Goal: Task Accomplishment & Management: Manage account settings

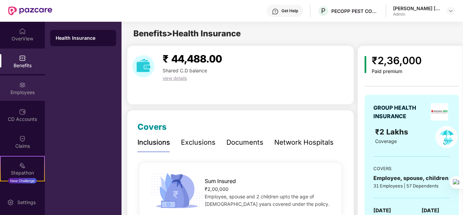
click at [24, 84] on img at bounding box center [22, 84] width 7 height 7
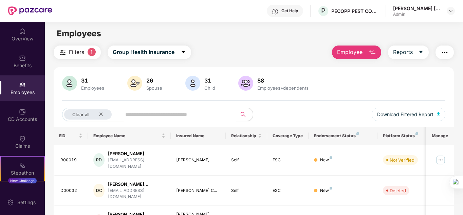
click at [246, 79] on img at bounding box center [245, 83] width 15 height 15
click at [26, 32] on div "OverView" at bounding box center [22, 34] width 45 height 25
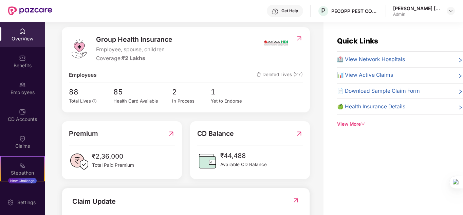
scroll to position [81, 0]
click at [78, 99] on span "Total Lives" at bounding box center [80, 100] width 22 height 5
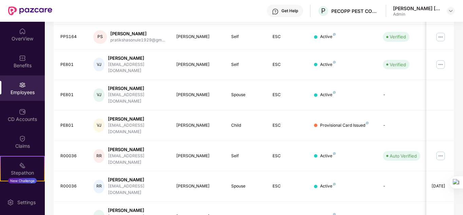
scroll to position [202, 0]
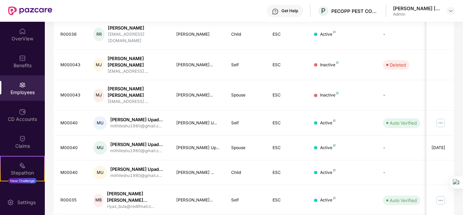
scroll to position [225, 0]
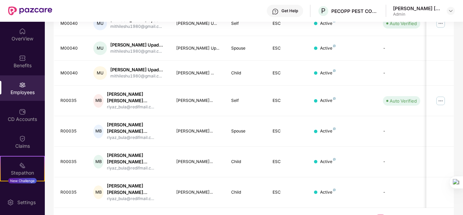
click at [389, 214] on link "3" at bounding box center [391, 219] width 11 height 10
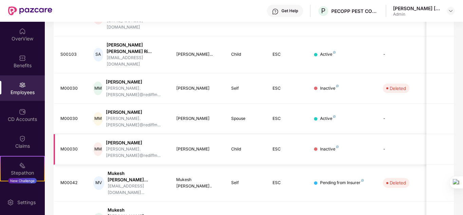
scroll to position [0, 0]
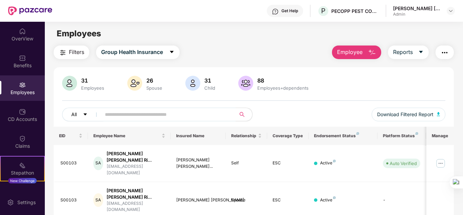
click at [80, 117] on button "All" at bounding box center [82, 114] width 41 height 14
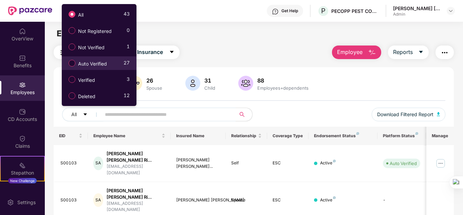
click at [96, 63] on span "Auto Verified" at bounding box center [92, 63] width 34 height 7
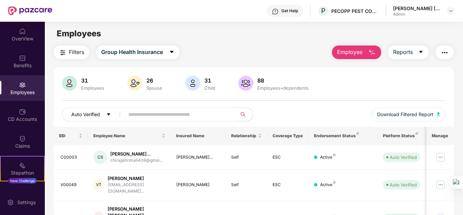
click at [96, 114] on span "Auto Verified" at bounding box center [85, 114] width 29 height 7
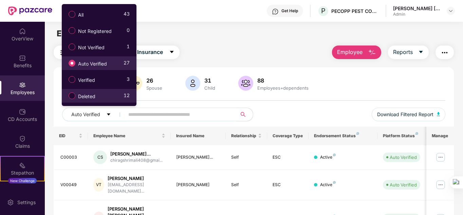
click at [85, 93] on span "Deleted" at bounding box center [86, 96] width 23 height 7
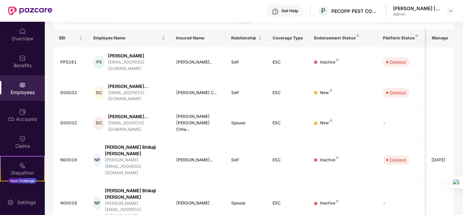
scroll to position [153, 0]
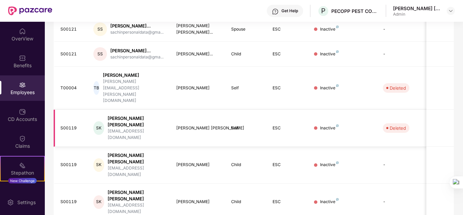
scroll to position [219, 0]
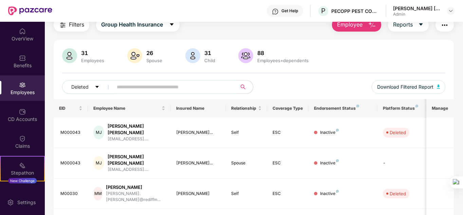
scroll to position [0, 0]
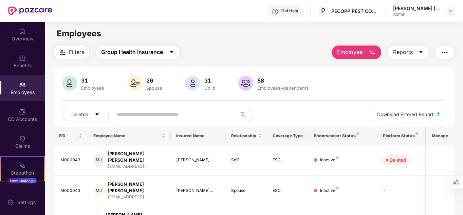
click at [149, 54] on span "Group Health Insurance" at bounding box center [132, 52] width 62 height 8
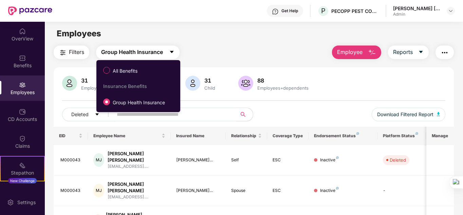
click at [149, 54] on span "Group Health Insurance" at bounding box center [132, 52] width 62 height 8
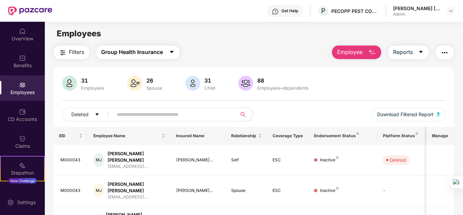
click at [149, 54] on span "Group Health Insurance" at bounding box center [132, 52] width 62 height 8
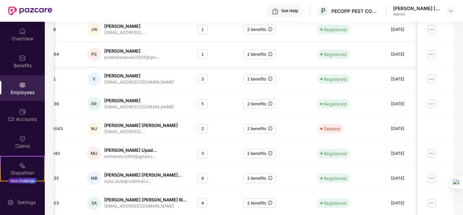
scroll to position [202, 0]
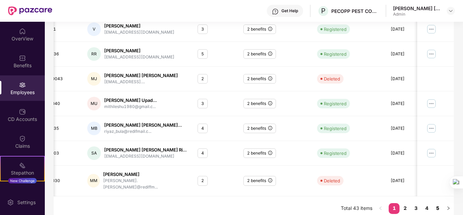
click at [437, 203] on link "5" at bounding box center [437, 208] width 11 height 10
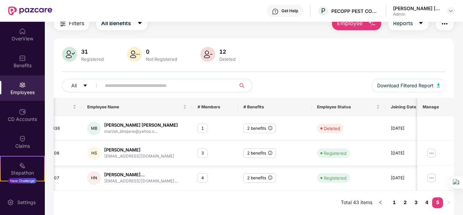
scroll to position [0, 0]
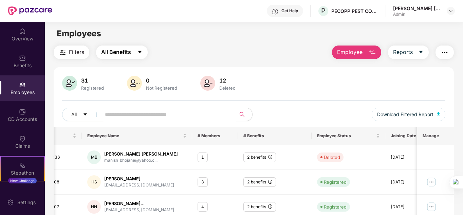
click at [138, 57] on button "All Benefits" at bounding box center [122, 52] width 52 height 14
click at [214, 57] on div "Filters All Benefits Employee Reports" at bounding box center [254, 52] width 400 height 14
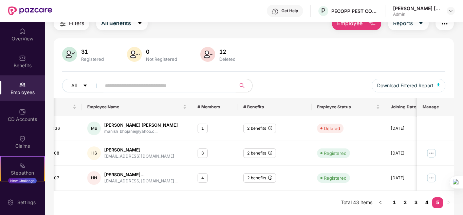
click at [426, 205] on link "4" at bounding box center [426, 202] width 11 height 10
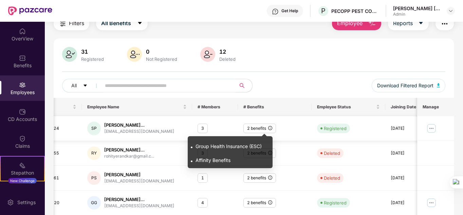
click at [270, 128] on icon "info-circle" at bounding box center [270, 128] width 4 height 4
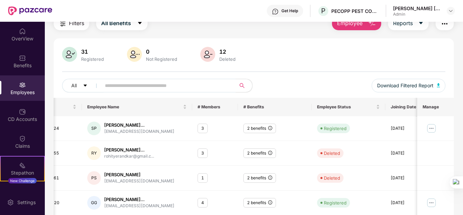
scroll to position [0, 0]
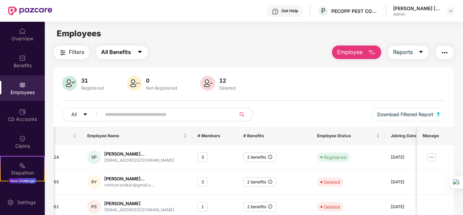
click at [122, 47] on button "All Benefits" at bounding box center [122, 52] width 52 height 14
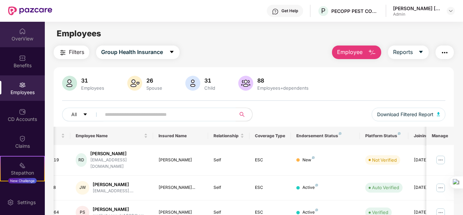
click at [16, 44] on div "OverView" at bounding box center [22, 34] width 45 height 25
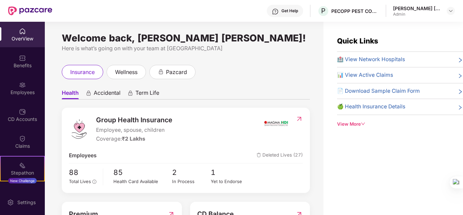
click at [20, 88] on img at bounding box center [22, 84] width 7 height 7
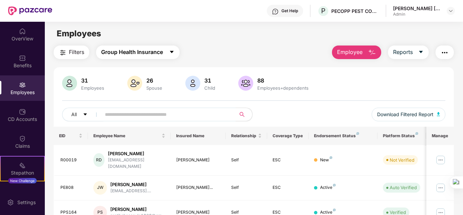
click at [126, 51] on span "Group Health Insurance" at bounding box center [132, 52] width 62 height 8
click at [254, 40] on main "Employees Filters Group Health Insurance Employee Reports 31 Employees 26 Spous…" at bounding box center [253, 129] width 417 height 215
click at [241, 85] on img at bounding box center [245, 83] width 15 height 15
click at [412, 50] on span "Reports" at bounding box center [403, 52] width 20 height 8
click at [181, 113] on input "text" at bounding box center [166, 114] width 122 height 10
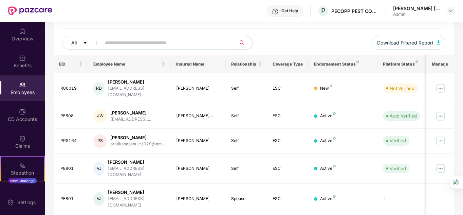
scroll to position [72, 0]
click at [82, 44] on button "All" at bounding box center [82, 43] width 41 height 14
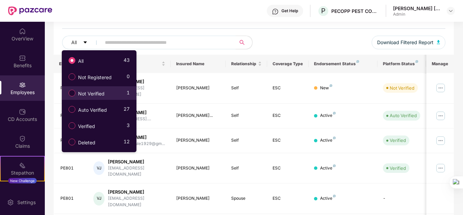
click at [97, 96] on span "Not Verified" at bounding box center [91, 93] width 32 height 7
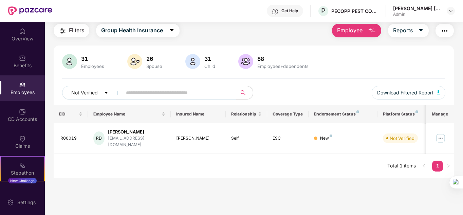
scroll to position [22, 0]
click at [78, 90] on span "Not Verified" at bounding box center [84, 92] width 26 height 7
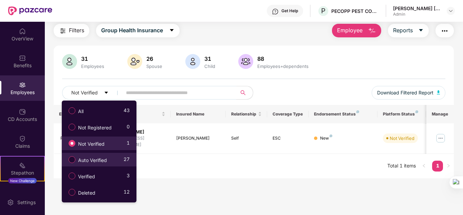
click at [91, 162] on span "Auto Verified" at bounding box center [92, 159] width 34 height 7
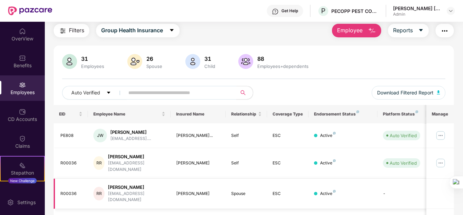
scroll to position [0, 4]
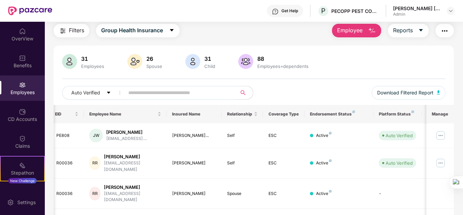
click at [165, 94] on input "text" at bounding box center [177, 92] width 99 height 10
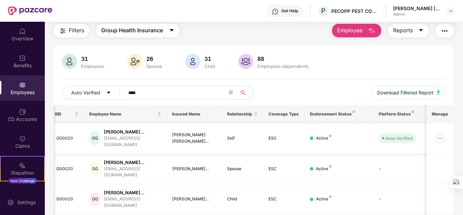
type input "****"
click at [439, 136] on img at bounding box center [440, 138] width 11 height 11
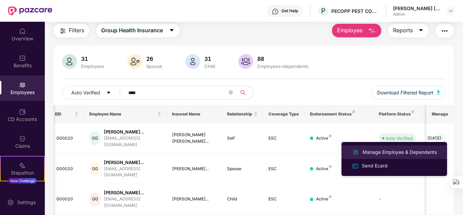
click at [394, 152] on div "Manage Employee & Dependents" at bounding box center [399, 151] width 77 height 7
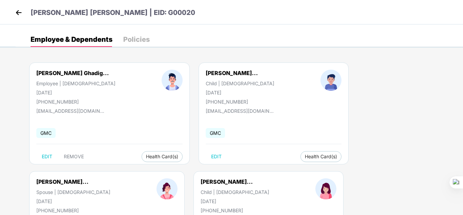
click at [297, 91] on div at bounding box center [330, 87] width 67 height 35
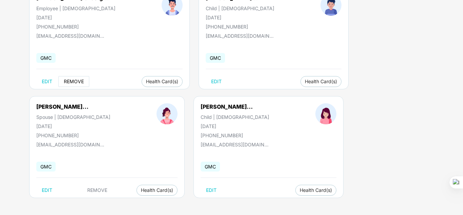
scroll to position [75, 0]
click at [68, 80] on span "REMOVE" at bounding box center [74, 81] width 20 height 5
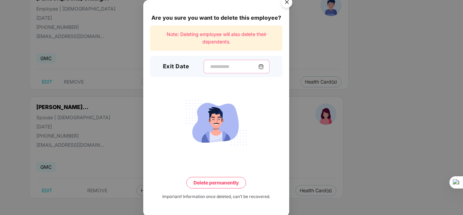
click at [209, 64] on input at bounding box center [233, 66] width 49 height 7
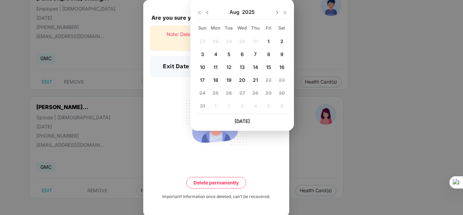
click at [254, 66] on span "14" at bounding box center [255, 67] width 5 height 6
type input "**********"
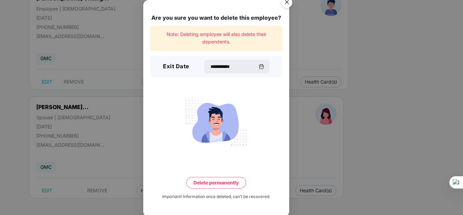
click at [217, 180] on button "Delete permanently" at bounding box center [216, 183] width 60 height 12
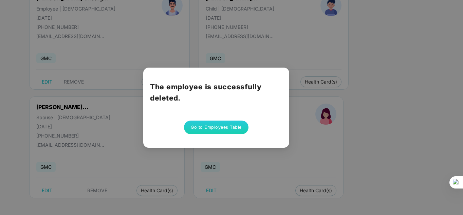
click at [224, 140] on div "The employee is successfully deleted. Go to Employees Table" at bounding box center [216, 107] width 146 height 80
click at [229, 125] on button "Go to Employees Table" at bounding box center [216, 127] width 64 height 14
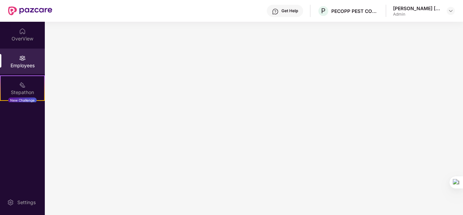
scroll to position [0, 0]
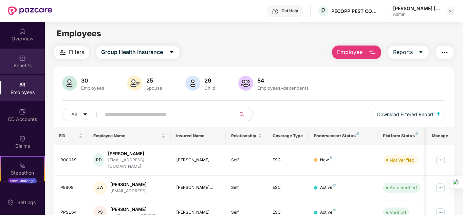
click at [27, 59] on div "Benefits" at bounding box center [22, 60] width 45 height 25
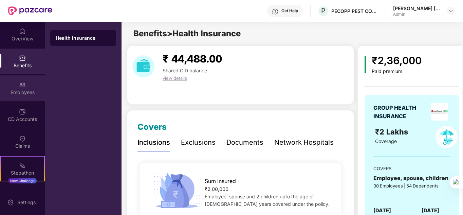
click at [14, 92] on div "Employees" at bounding box center [22, 92] width 45 height 7
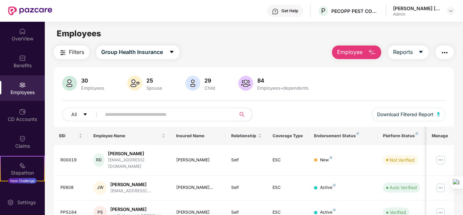
click at [148, 116] on input "text" at bounding box center [166, 114] width 122 height 10
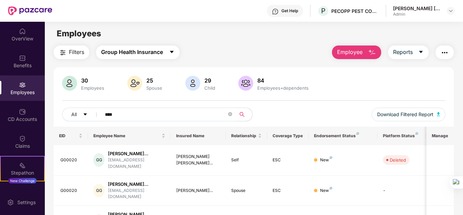
type input "****"
click at [161, 51] on span "Group Health Insurance" at bounding box center [132, 52] width 62 height 8
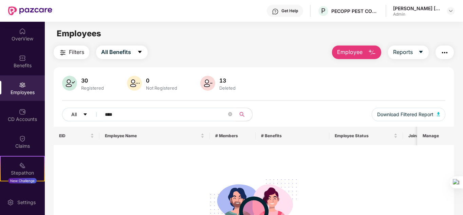
drag, startPoint x: 114, startPoint y: 112, endPoint x: 77, endPoint y: 108, distance: 36.8
click at [77, 108] on div "All ****" at bounding box center [158, 114] width 192 height 14
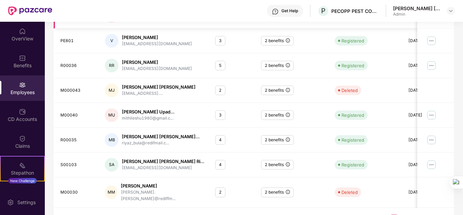
scroll to position [202, 0]
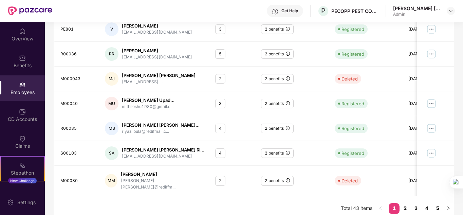
click at [435, 203] on link "5" at bounding box center [437, 208] width 11 height 10
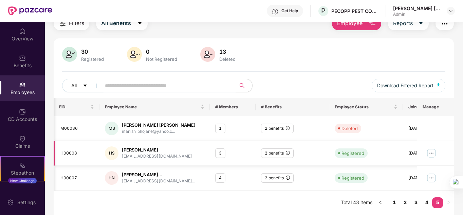
scroll to position [0, 40]
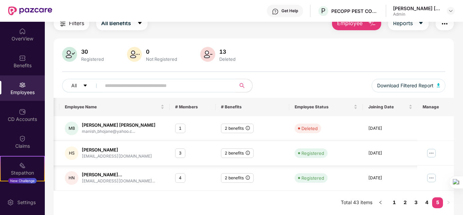
click at [436, 154] on img at bounding box center [431, 153] width 11 height 11
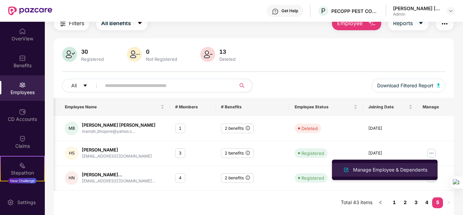
click at [385, 170] on div "Manage Employee & Dependents" at bounding box center [389, 169] width 77 height 7
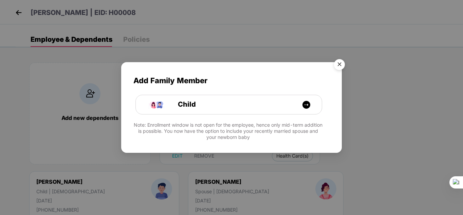
click at [341, 65] on img "Close" at bounding box center [339, 65] width 19 height 19
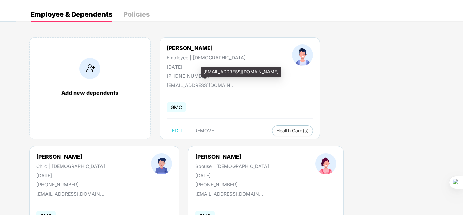
scroll to position [0, 0]
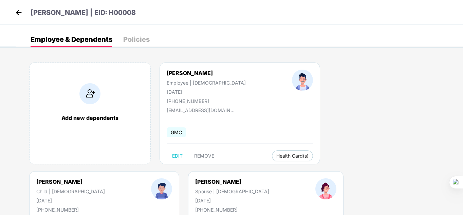
click at [141, 43] on div "Policies" at bounding box center [136, 39] width 26 height 7
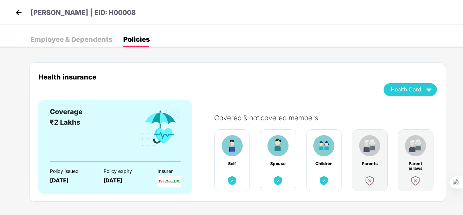
click at [71, 41] on div "Employee & Dependents" at bounding box center [72, 39] width 82 height 7
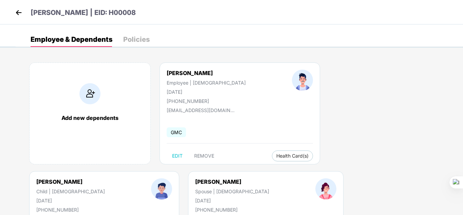
click at [23, 14] on img at bounding box center [19, 12] width 10 height 10
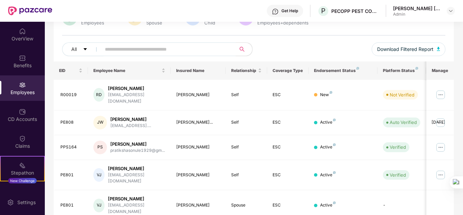
scroll to position [65, 0]
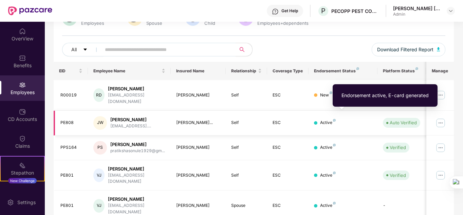
click at [335, 119] on img at bounding box center [334, 120] width 3 height 3
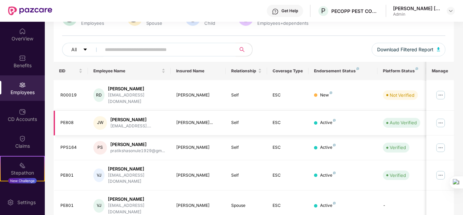
click at [440, 117] on img at bounding box center [440, 122] width 11 height 11
click at [380, 165] on td "Verified" at bounding box center [401, 175] width 48 height 31
click at [442, 117] on img at bounding box center [440, 122] width 11 height 11
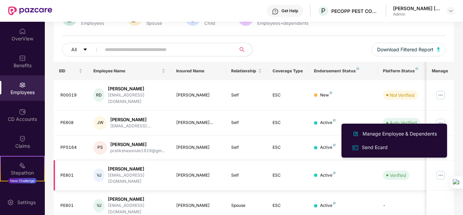
click at [398, 173] on td "Verified" at bounding box center [401, 175] width 48 height 31
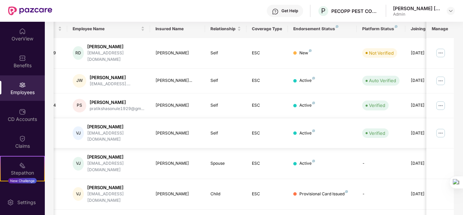
scroll to position [0, 0]
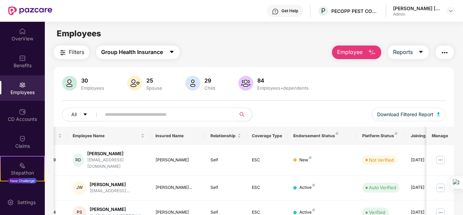
click at [138, 53] on span "Group Health Insurance" at bounding box center [132, 52] width 62 height 8
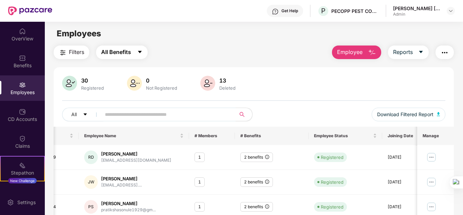
click at [109, 55] on span "All Benefits" at bounding box center [116, 52] width 30 height 8
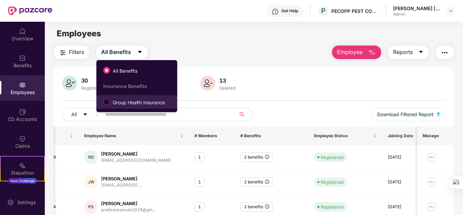
click at [110, 99] on span "Group Health Insurance" at bounding box center [139, 102] width 58 height 7
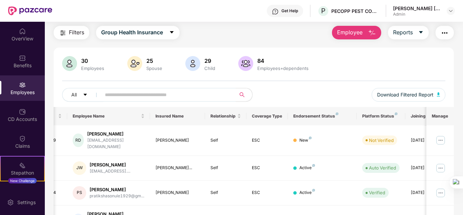
scroll to position [20, 0]
click at [411, 94] on span "Download Filtered Report" at bounding box center [405, 94] width 56 height 7
